Goal: Transaction & Acquisition: Purchase product/service

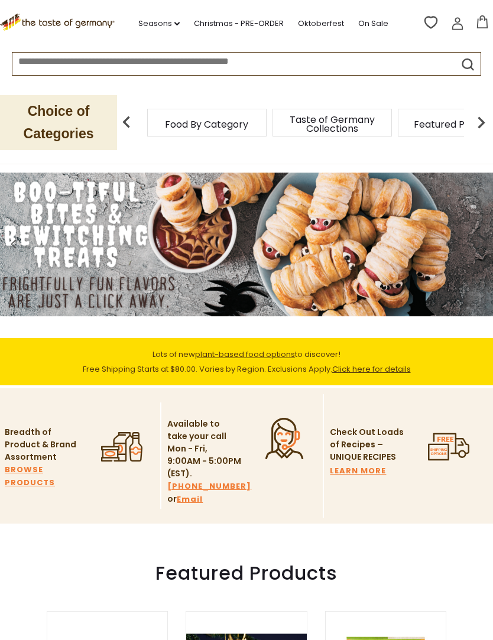
click at [253, 28] on link "Christmas - PRE-ORDER" at bounding box center [239, 23] width 90 height 13
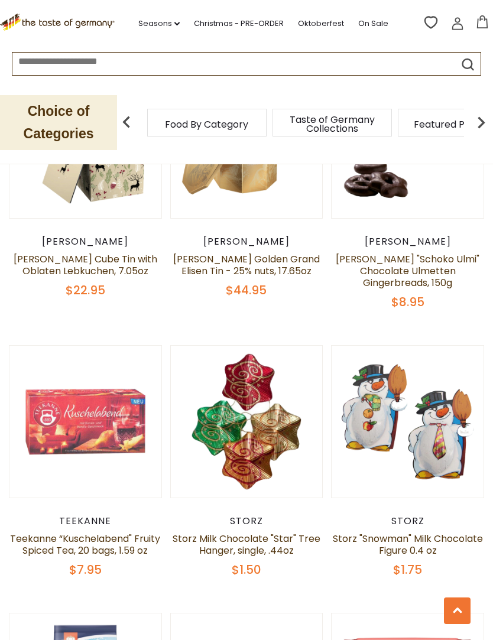
scroll to position [1214, 0]
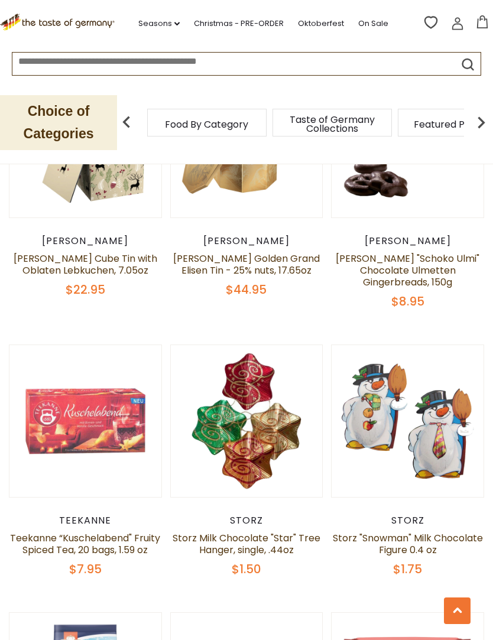
click at [294, 531] on link "Storz Milk Chocolate "Star" Tree Hanger, single, .44oz" at bounding box center [246, 543] width 148 height 25
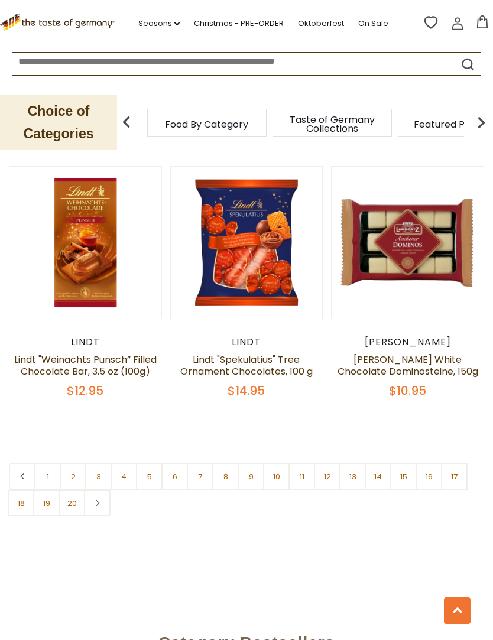
scroll to position [3361, 0]
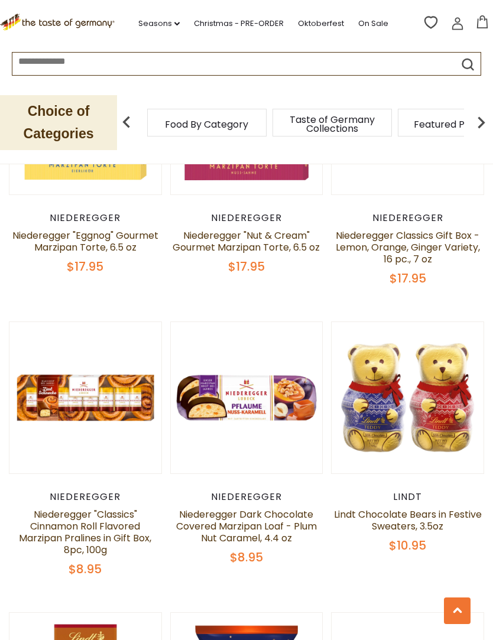
scroll to position [2913, 0]
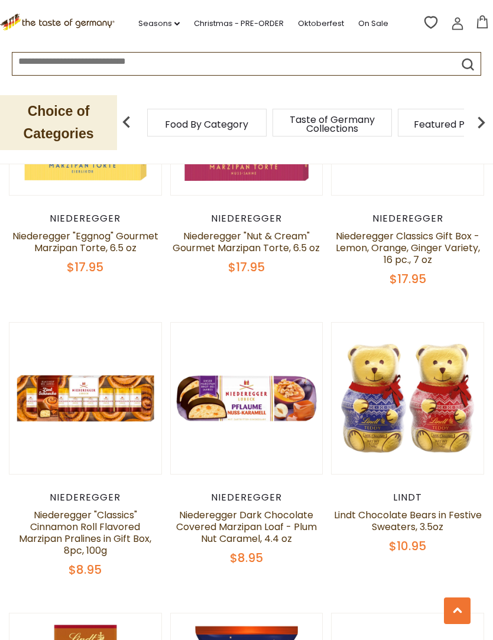
click at [170, 66] on input at bounding box center [222, 60] width 421 height 14
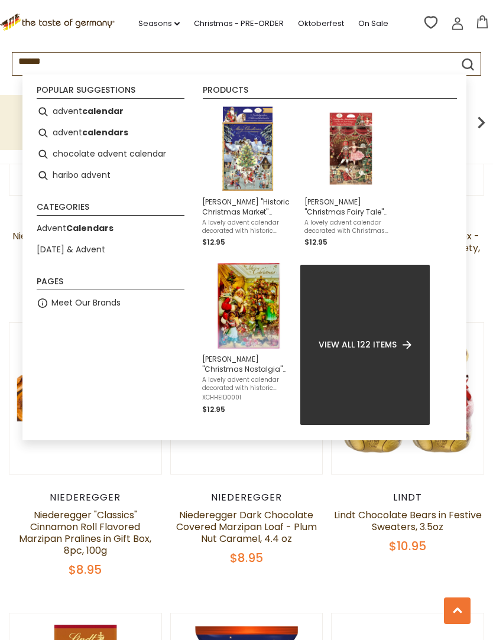
click at [132, 139] on li "advent calendars" at bounding box center [110, 132] width 157 height 21
type input "**********"
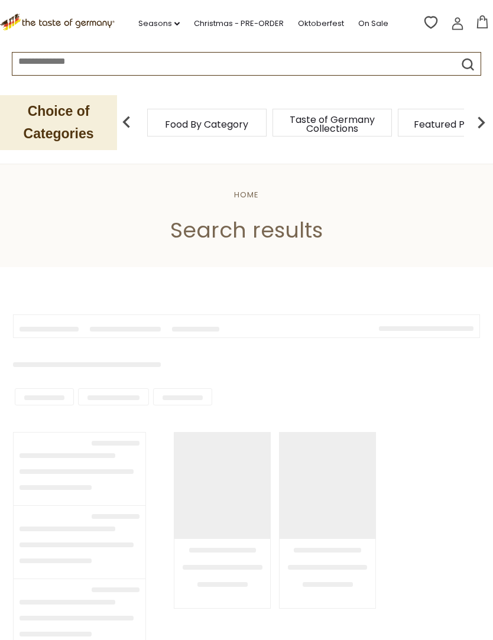
type input "**********"
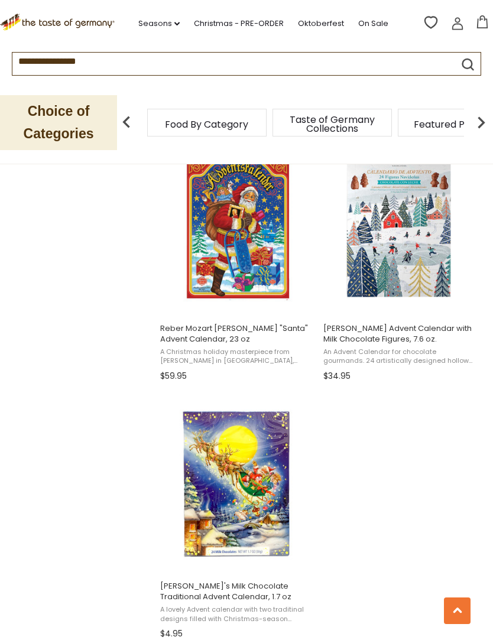
scroll to position [1794, 0]
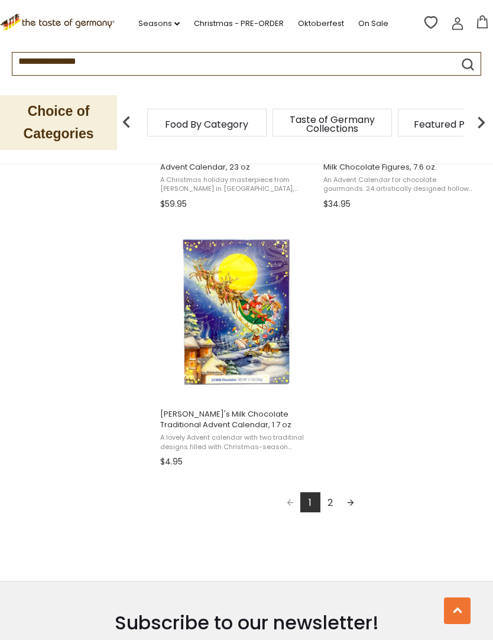
click at [333, 506] on link "2" at bounding box center [330, 502] width 20 height 20
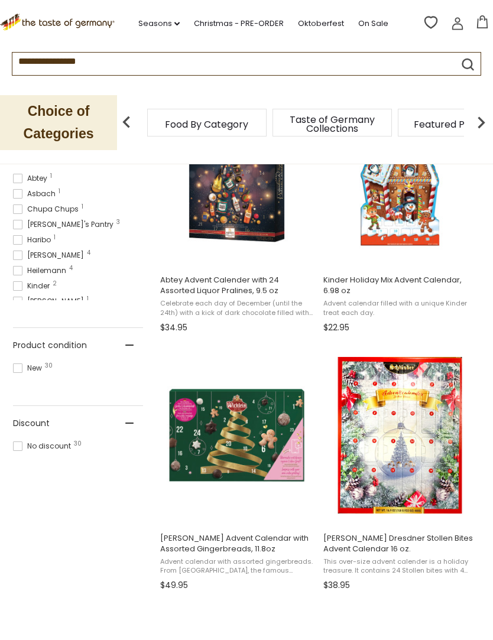
scroll to position [550, 0]
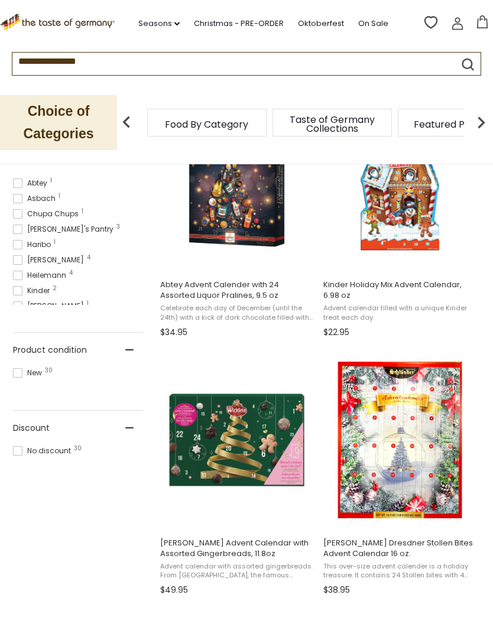
click at [262, 22] on link "Christmas - PRE-ORDER" at bounding box center [239, 23] width 90 height 13
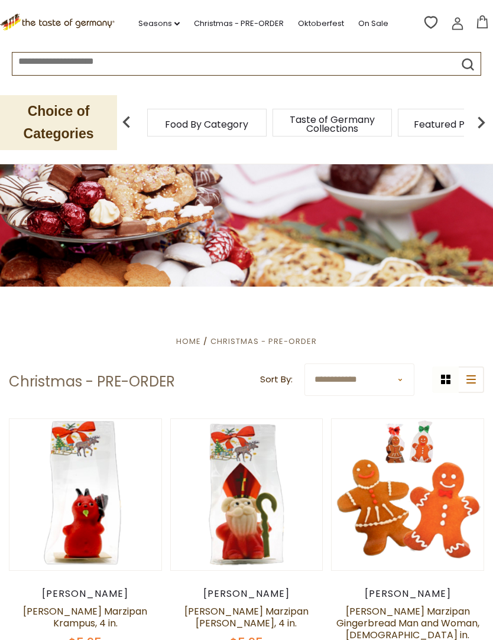
click at [166, 21] on link "Seasons dropdown_arrow" at bounding box center [158, 23] width 41 height 13
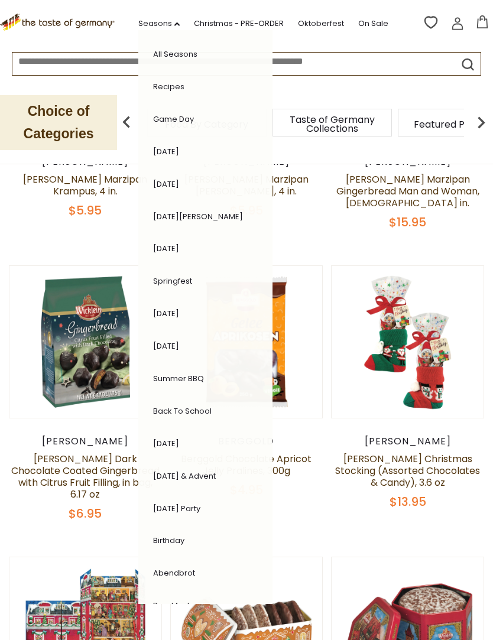
scroll to position [433, 0]
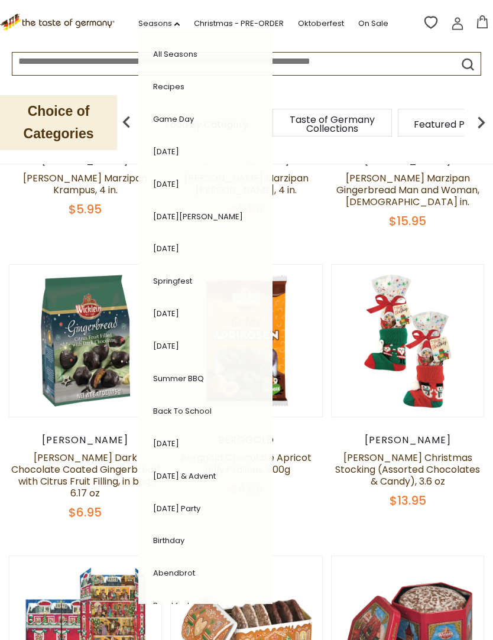
click at [215, 472] on link "[DATE] & Advent" at bounding box center [184, 475] width 63 height 11
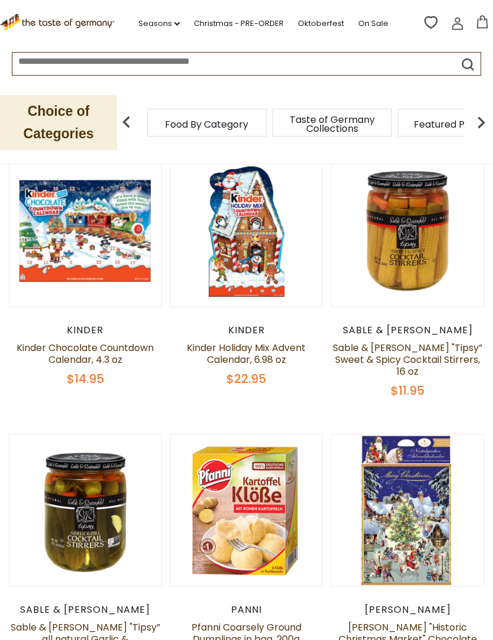
scroll to position [542, 0]
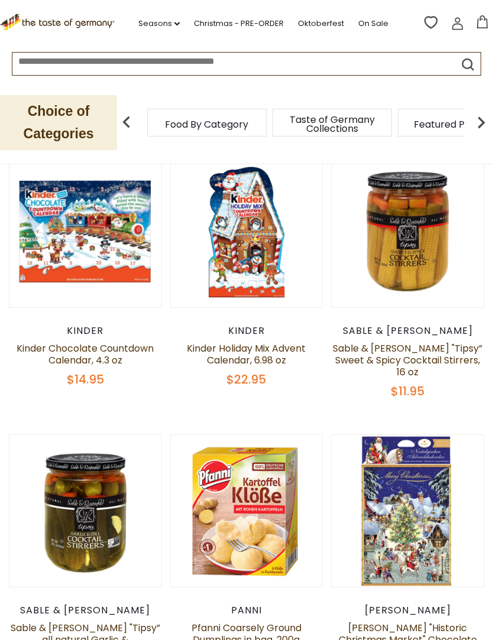
click at [103, 22] on icon at bounding box center [59, 21] width 118 height 15
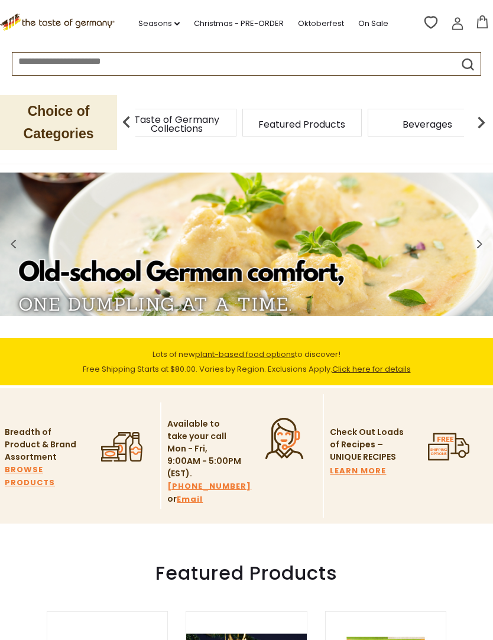
click at [224, 122] on span "Taste of Germany Collections" at bounding box center [176, 124] width 94 height 18
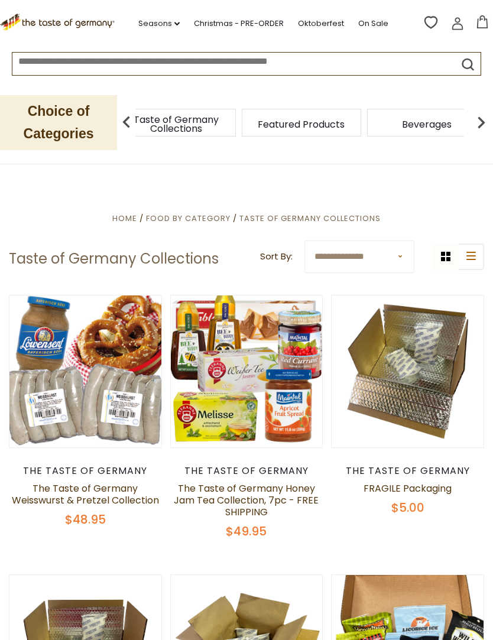
click at [223, 123] on span "Taste of Germany Collections" at bounding box center [176, 124] width 94 height 18
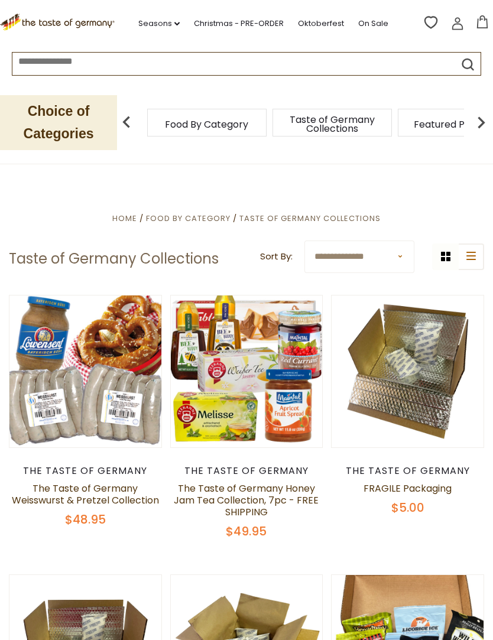
click at [486, 123] on img at bounding box center [481, 122] width 24 height 24
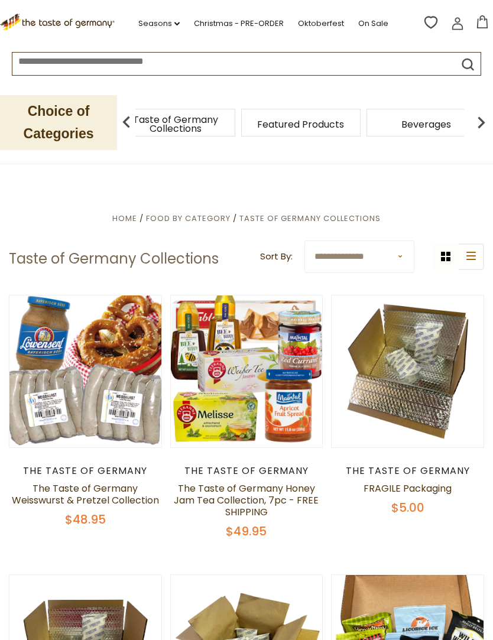
click at [486, 126] on img at bounding box center [481, 122] width 24 height 24
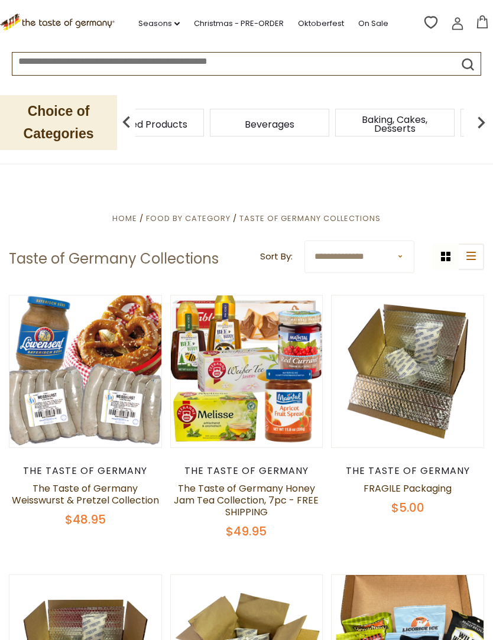
click at [481, 130] on img at bounding box center [481, 122] width 24 height 24
click at [485, 129] on img at bounding box center [481, 122] width 24 height 24
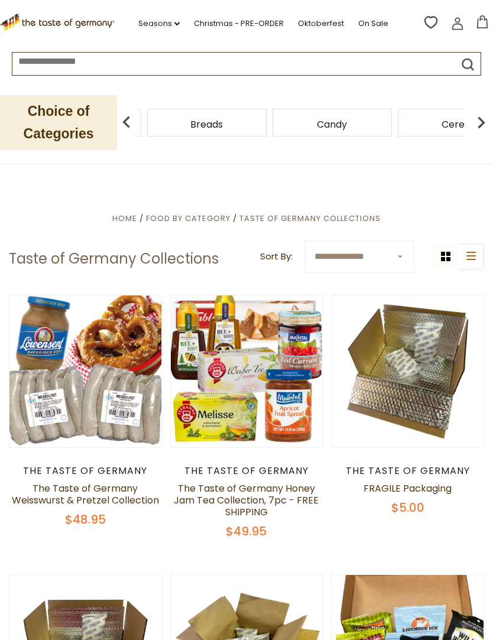
click at [487, 129] on img at bounding box center [481, 122] width 24 height 24
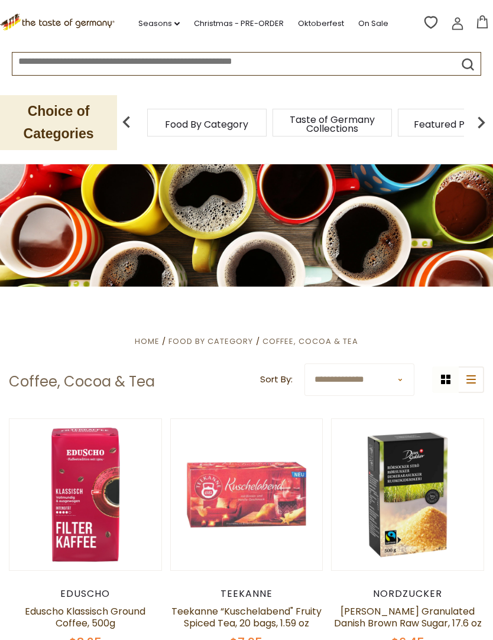
click at [470, 123] on img at bounding box center [481, 122] width 24 height 24
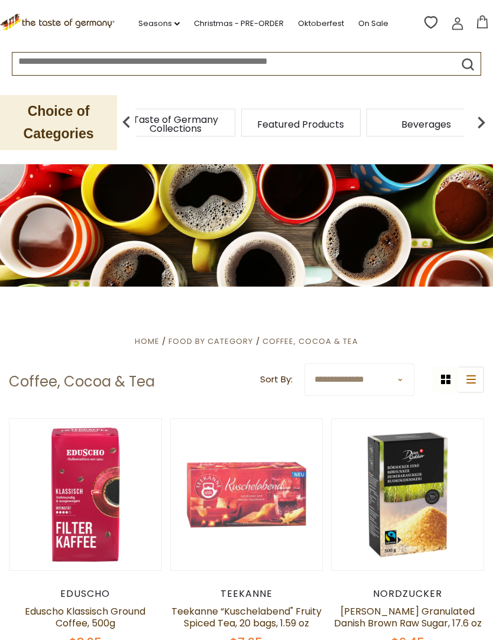
click at [487, 123] on img at bounding box center [481, 122] width 24 height 24
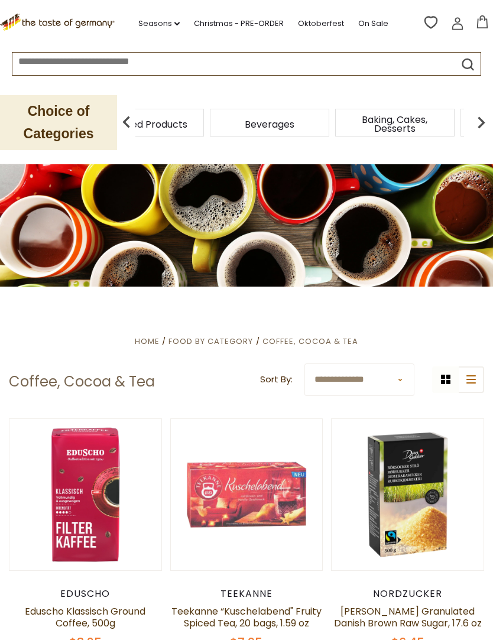
click at [488, 122] on img at bounding box center [481, 122] width 24 height 24
click at [478, 123] on img at bounding box center [481, 122] width 24 height 24
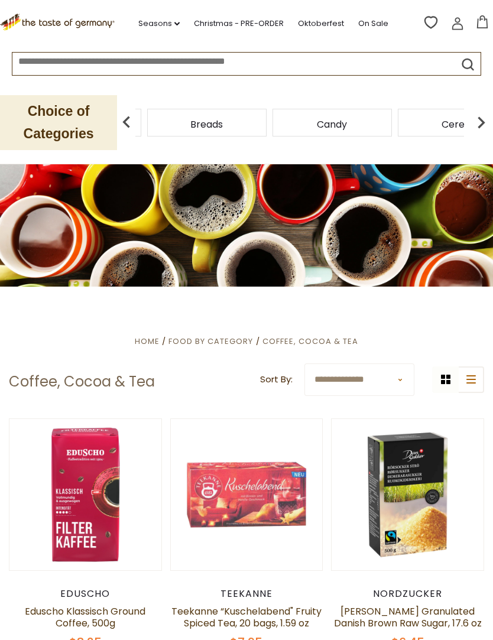
click at [489, 120] on img at bounding box center [481, 122] width 24 height 24
click at [201, 125] on span "Coffee, Cocoa & Tea" at bounding box center [153, 124] width 94 height 18
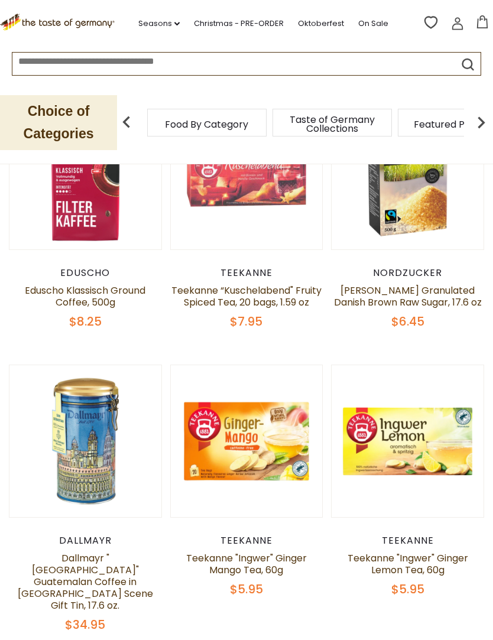
scroll to position [319, 0]
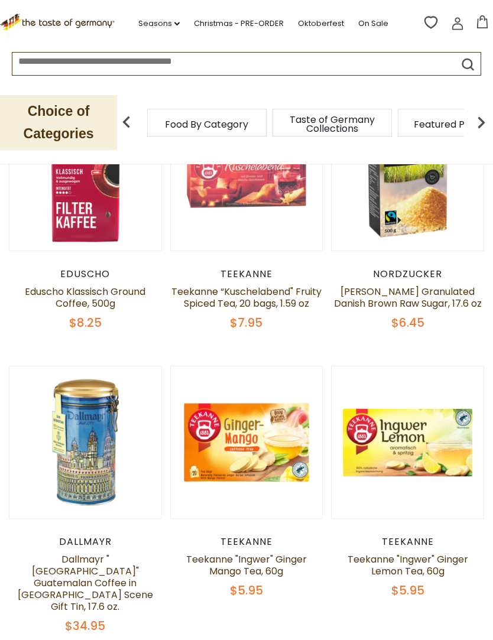
click at [242, 61] on input at bounding box center [222, 60] width 421 height 14
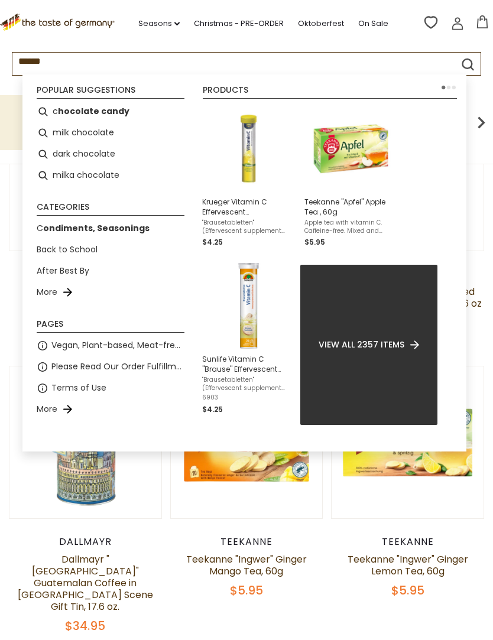
type input "*******"
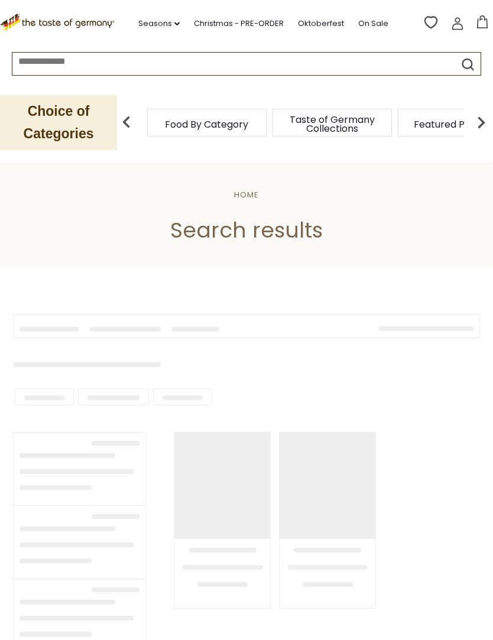
type input "*******"
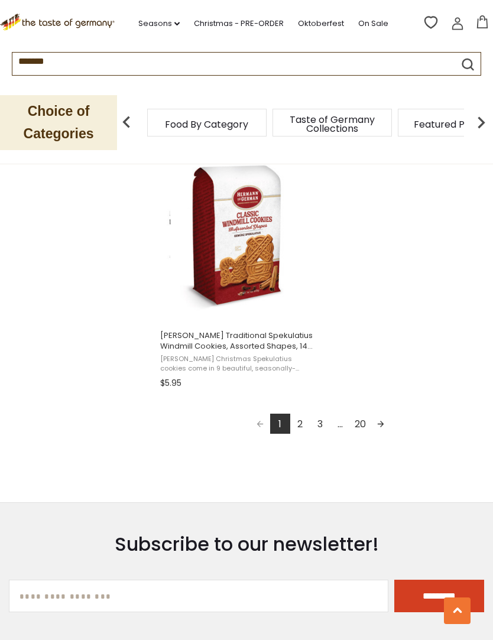
scroll to position [2074, 0]
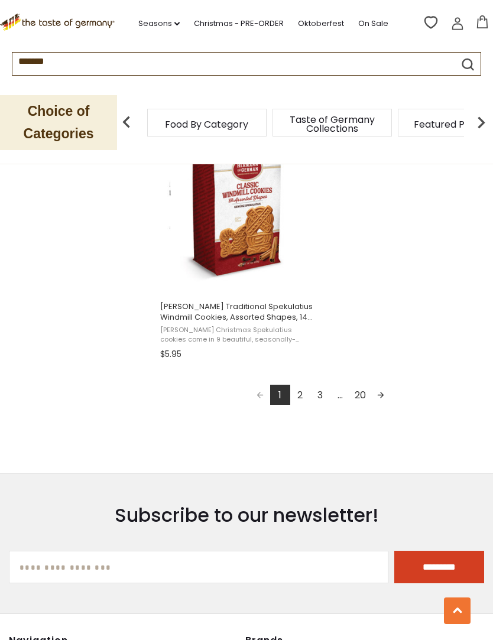
click at [387, 394] on link "Next page" at bounding box center [380, 394] width 20 height 20
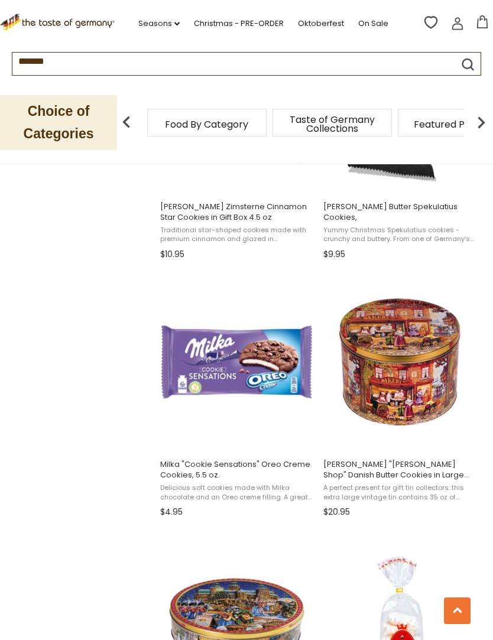
scroll to position [1145, 0]
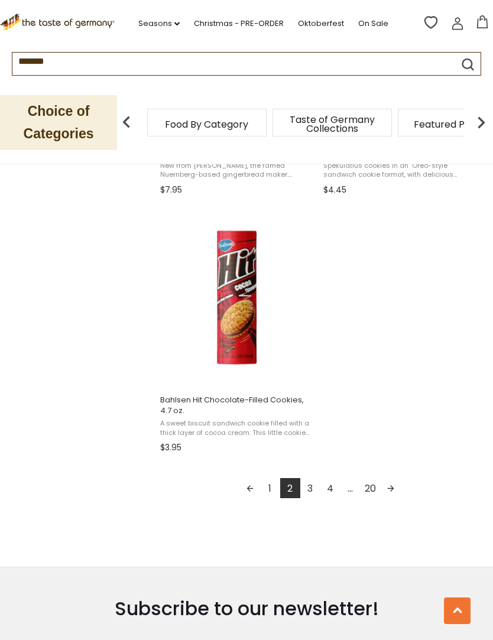
click at [396, 498] on link "Next page" at bounding box center [390, 488] width 20 height 20
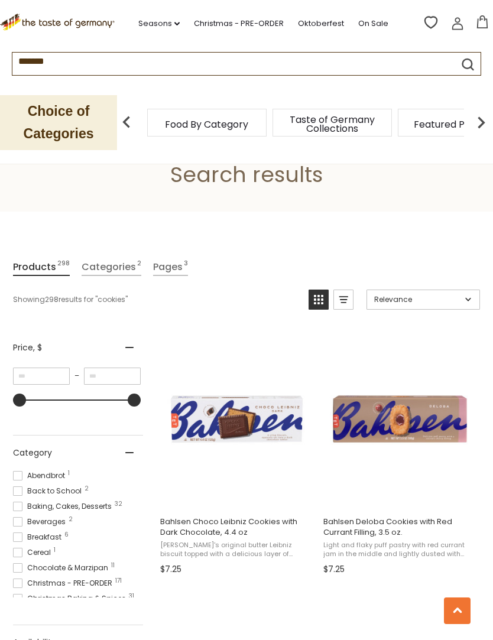
scroll to position [2, 0]
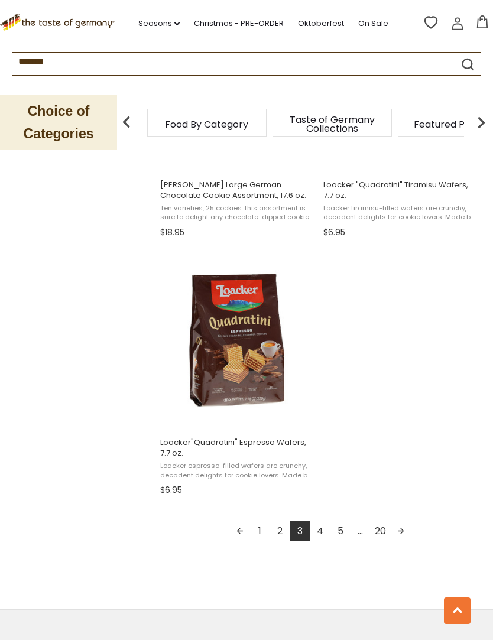
click at [404, 533] on link "Next page" at bounding box center [400, 530] width 20 height 20
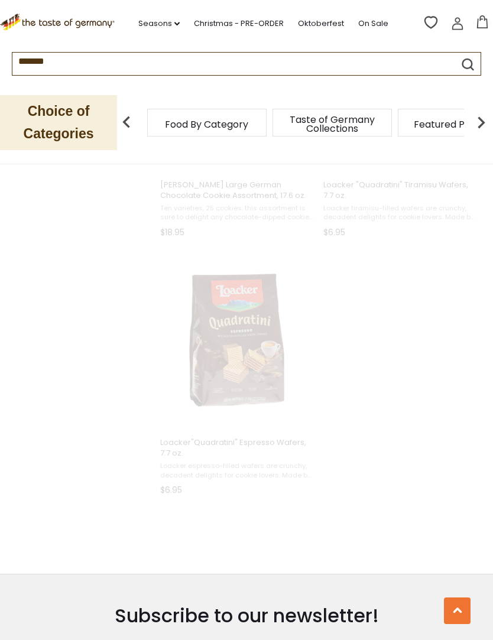
scroll to position [1106, 0]
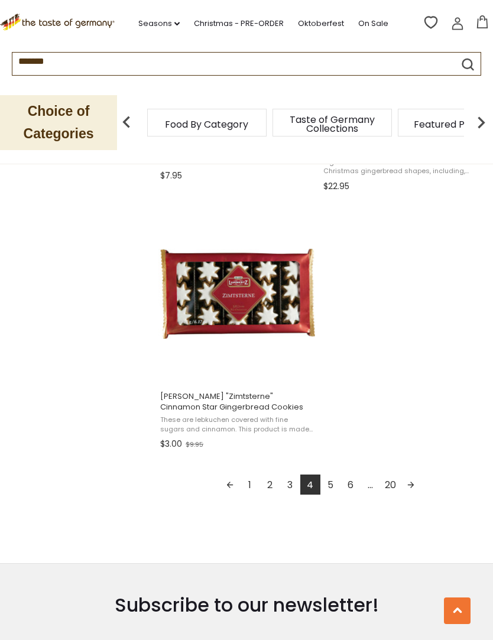
click at [413, 489] on link "Next page" at bounding box center [410, 484] width 20 height 20
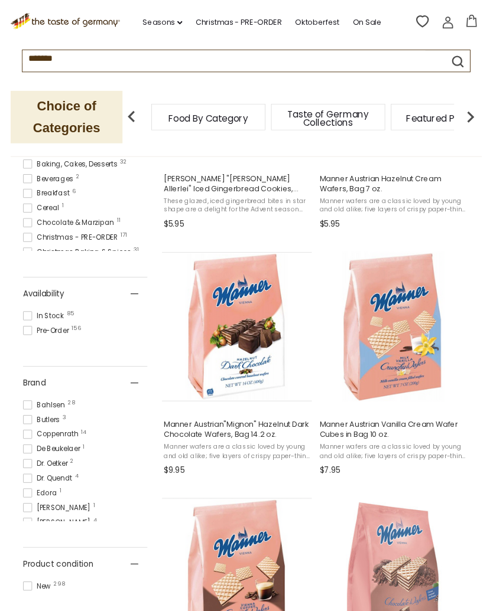
scroll to position [389, 0]
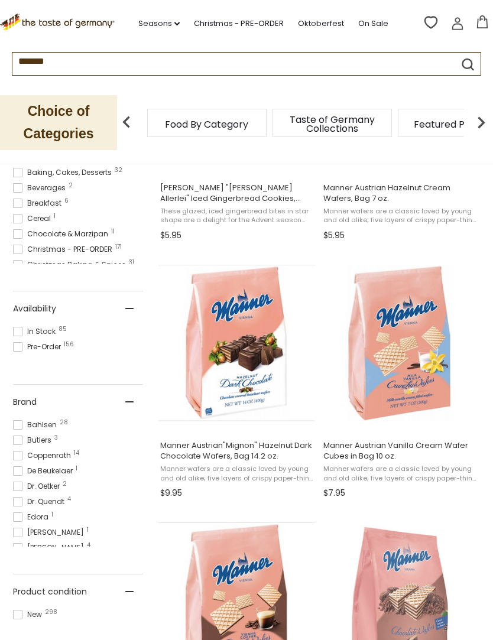
click at [451, 374] on img "Manner Austrian Vanilla Cream Wafer Cubes in Bag 10 oz." at bounding box center [399, 343] width 156 height 156
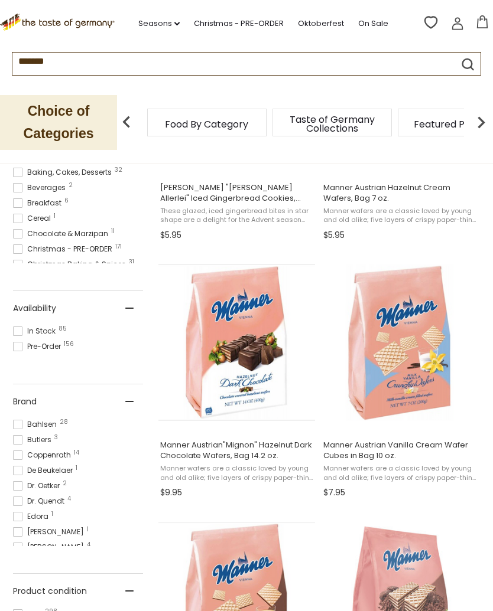
scroll to position [0, 0]
click at [89, 461] on label "Coppenrath 14" at bounding box center [78, 455] width 130 height 11
